Goal: Task Accomplishment & Management: Use online tool/utility

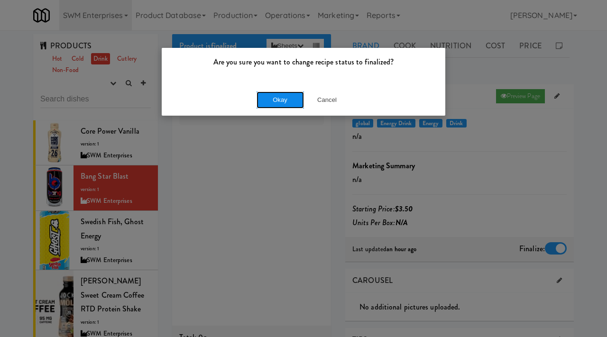
click at [284, 97] on button "Okay" at bounding box center [280, 100] width 47 height 17
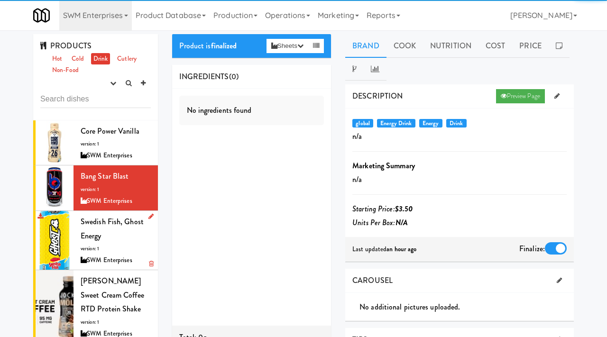
click at [113, 265] on div "SWM Enterprises" at bounding box center [116, 261] width 70 height 12
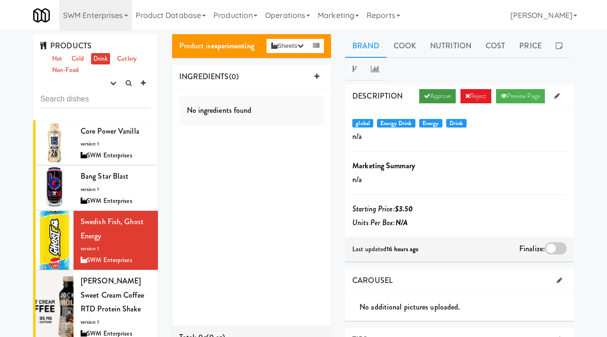
click at [436, 95] on link "Approve" at bounding box center [437, 96] width 37 height 14
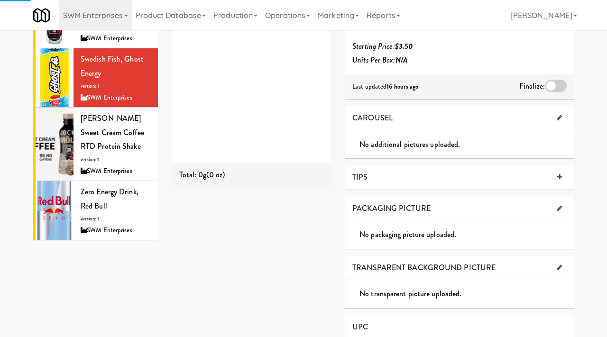
scroll to position [184, 0]
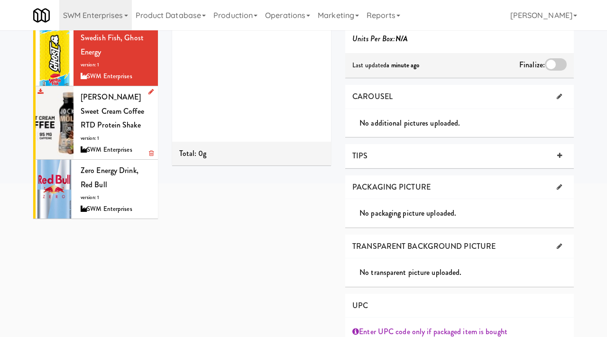
click at [126, 128] on div "Jocko Mölk Sweet Cream Coffee RTD Protein Shake version: 1 SWM Enterprises" at bounding box center [116, 122] width 70 height 65
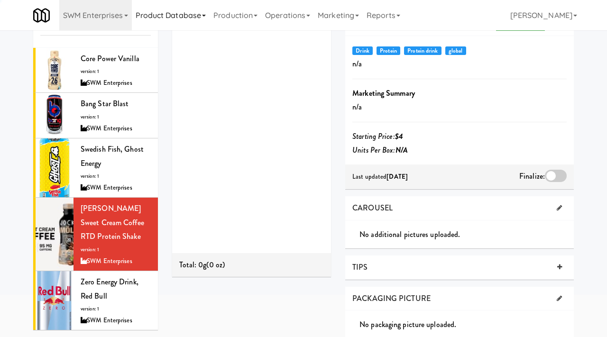
scroll to position [184, 0]
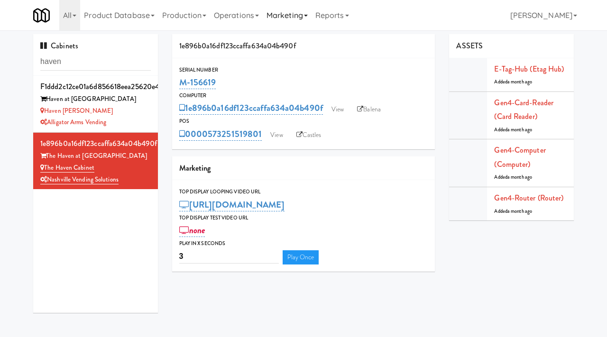
scroll to position [9, 0]
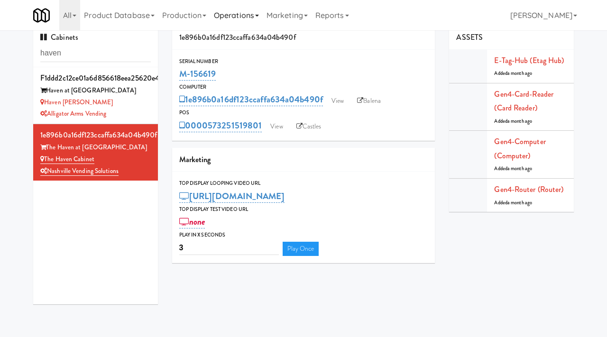
click at [257, 17] on link "Operations" at bounding box center [236, 15] width 53 height 30
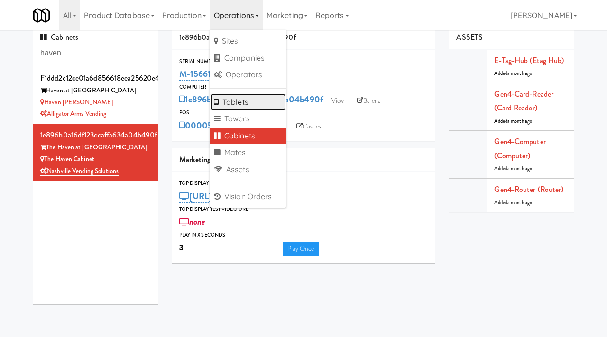
click at [244, 108] on link "Tablets" at bounding box center [248, 102] width 76 height 17
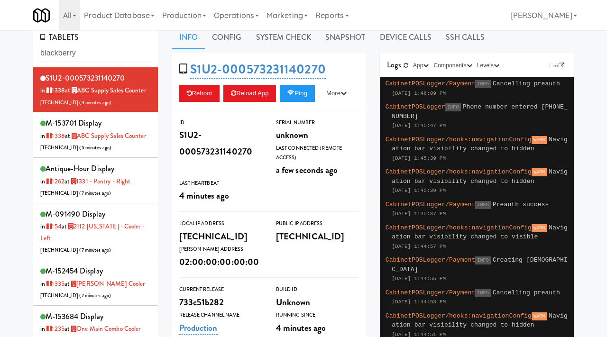
type input "blackberry"
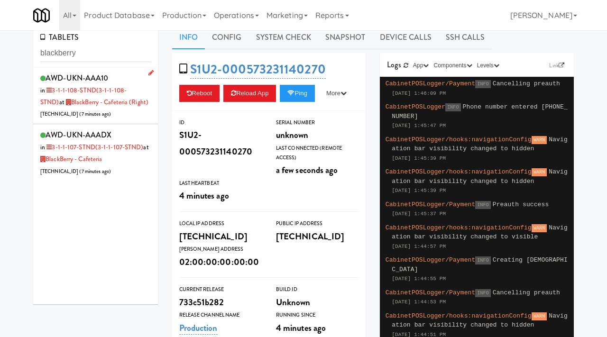
click at [151, 102] on li "AWD-UKN-AAA10 in 3-1-1-108-STND (3-1-1-108-STND) at BlackBerry - Cafeteria (Rig…" at bounding box center [95, 95] width 125 height 57
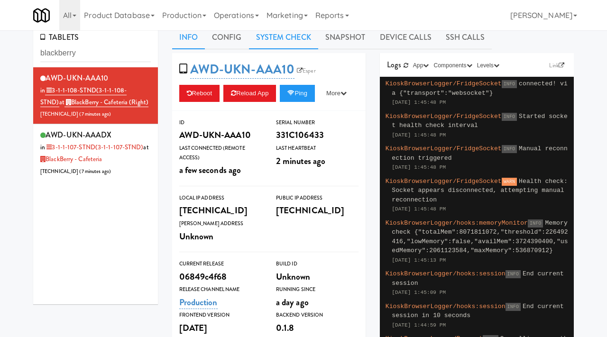
click at [282, 36] on link "System Check" at bounding box center [283, 38] width 69 height 24
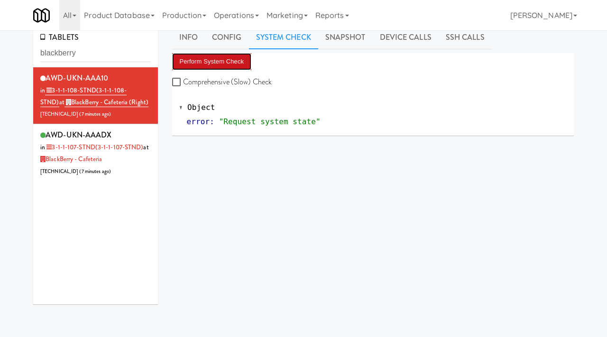
click at [182, 64] on button "Perform System Check" at bounding box center [212, 61] width 80 height 17
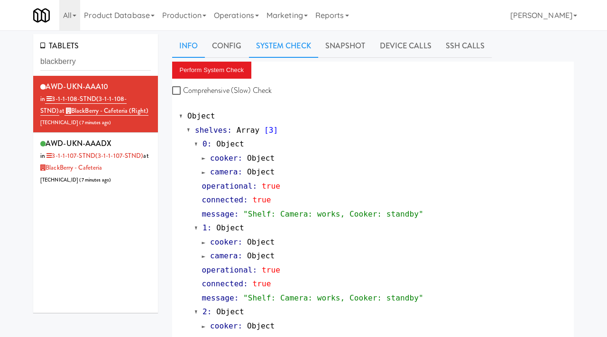
click at [192, 41] on link "Info" at bounding box center [188, 46] width 33 height 24
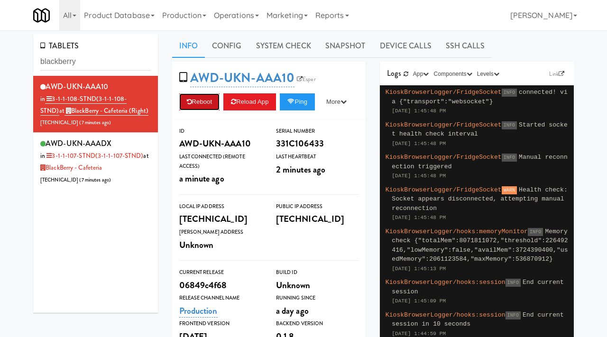
click at [201, 98] on button "Reboot" at bounding box center [199, 101] width 41 height 17
click at [135, 171] on div "AWD-UKN-AAADX in 3-1-1-107-STND (3-1-1-107-STND) at BlackBerry - Cafeteria [TEC…" at bounding box center [95, 161] width 111 height 49
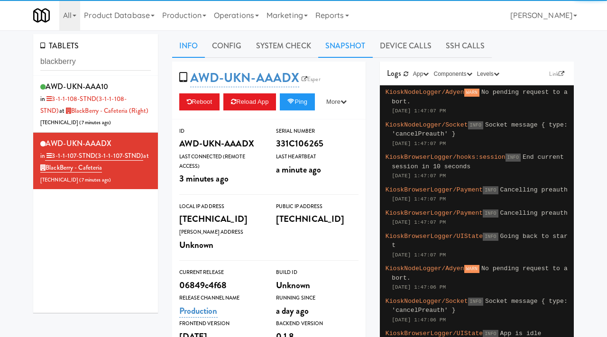
click at [346, 48] on link "Snapshot" at bounding box center [345, 46] width 55 height 24
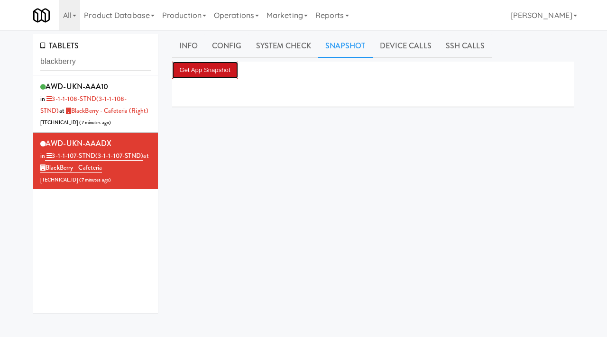
click at [199, 67] on button "Get App Snapshot" at bounding box center [205, 70] width 66 height 17
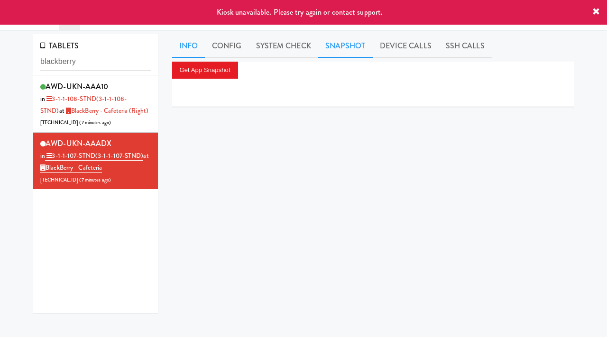
click at [198, 45] on link "Info" at bounding box center [188, 46] width 33 height 24
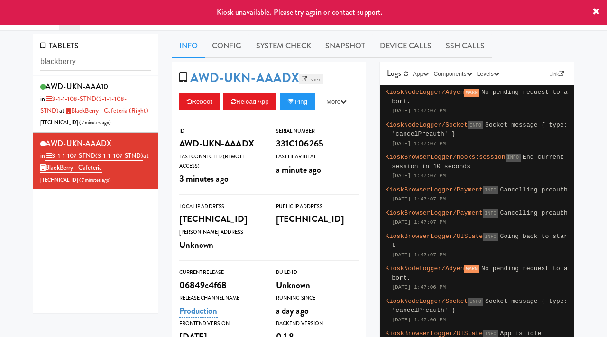
click at [322, 78] on link "Esper" at bounding box center [311, 78] width 24 height 9
